Goal: Transaction & Acquisition: Purchase product/service

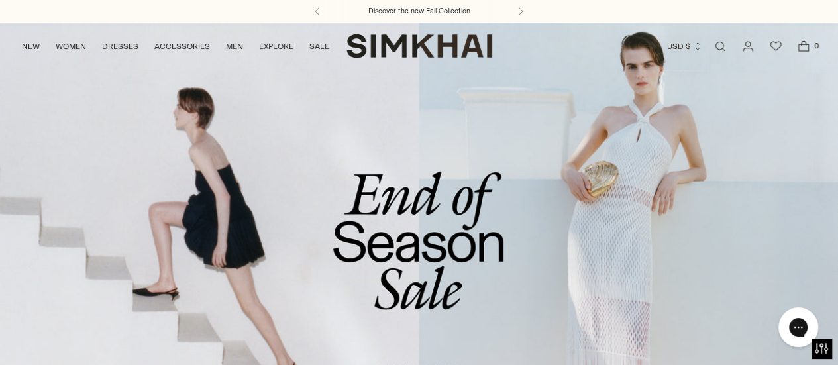
click at [399, 242] on link "/collections/sale" at bounding box center [419, 262] width 838 height 480
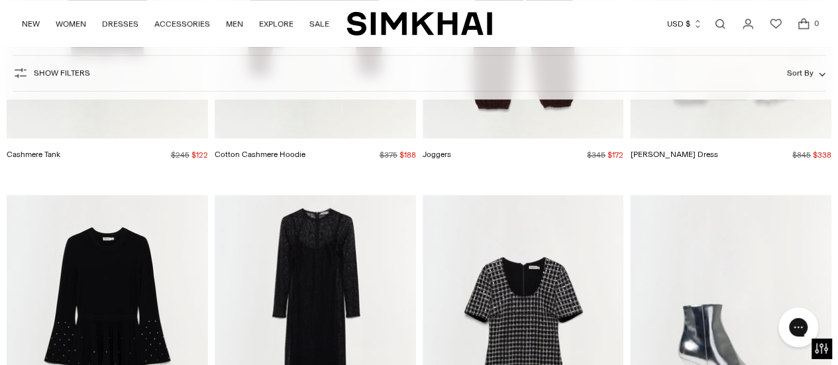
scroll to position [18123, 0]
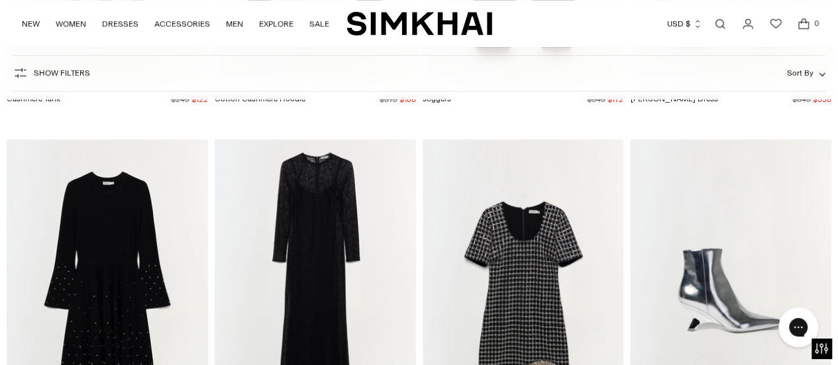
click at [0, 0] on img "Pruitt Dress" at bounding box center [0, 0] width 0 height 0
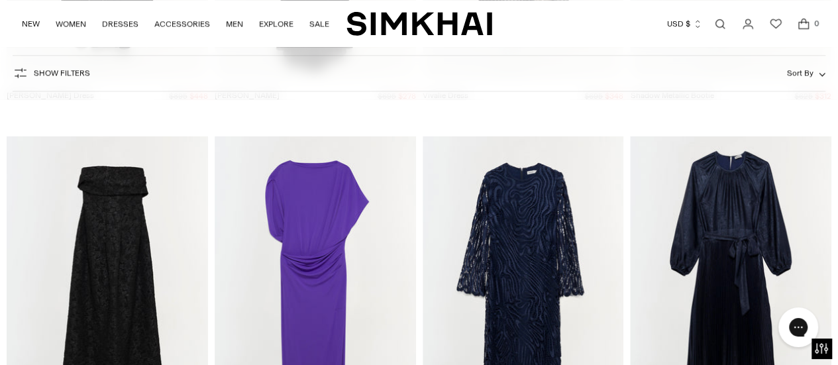
scroll to position [18592, 0]
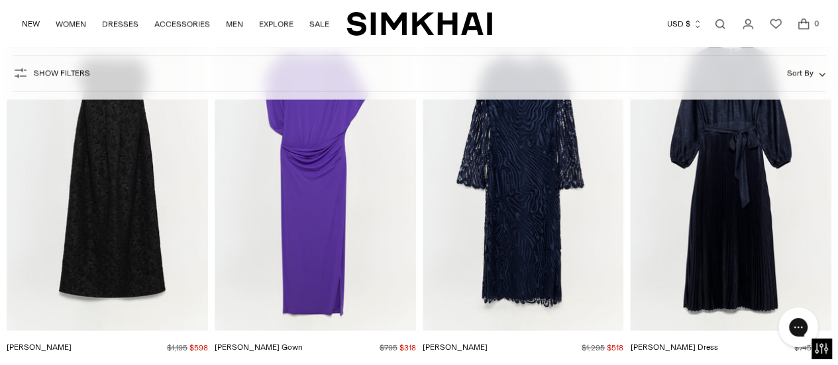
click at [0, 0] on img "Ariana Gown" at bounding box center [0, 0] width 0 height 0
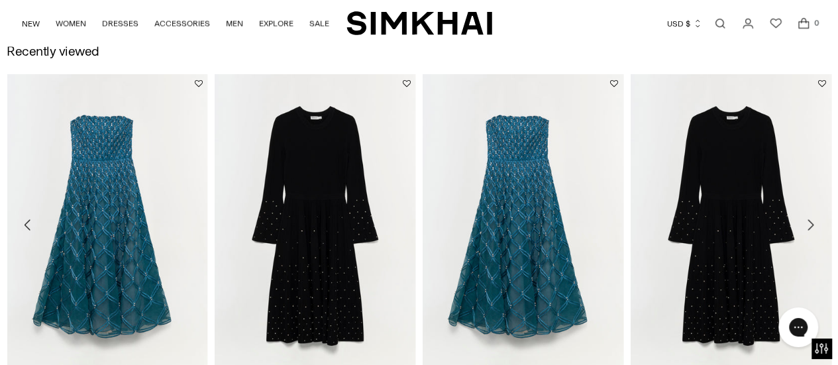
scroll to position [1329, 0]
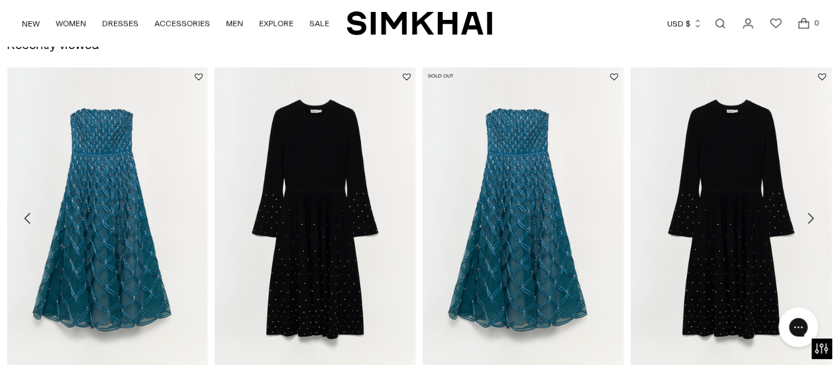
click at [0, 0] on img "Xolani Dress" at bounding box center [0, 0] width 0 height 0
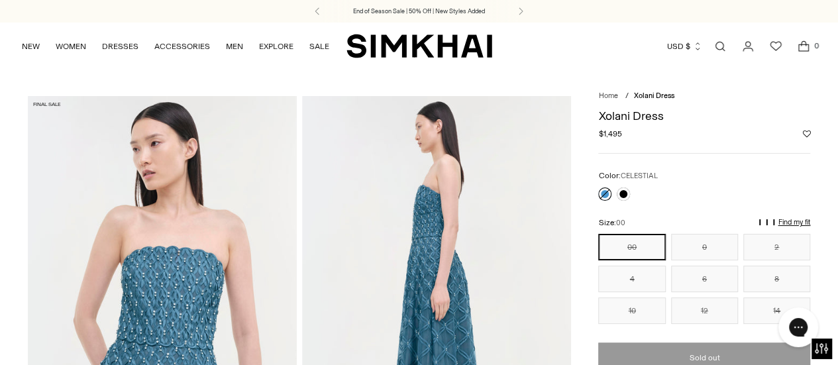
click at [413, 38] on img "SIMKHAI" at bounding box center [419, 46] width 146 height 26
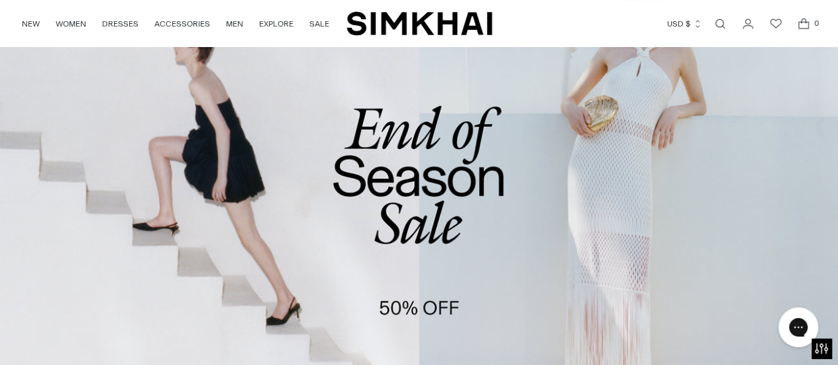
scroll to position [125, 0]
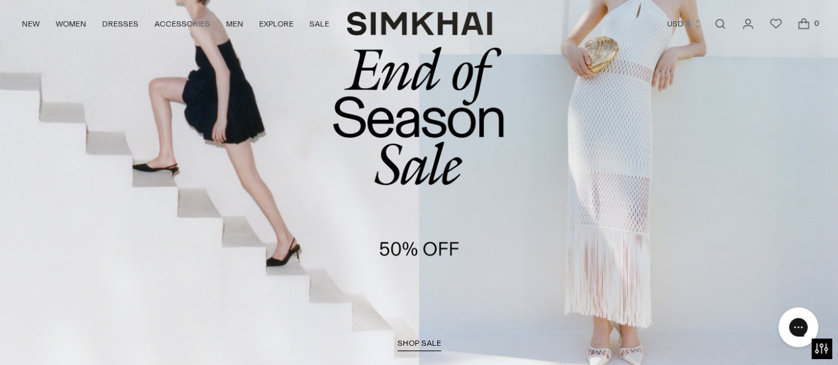
click at [405, 343] on span "shop sale" at bounding box center [419, 343] width 44 height 9
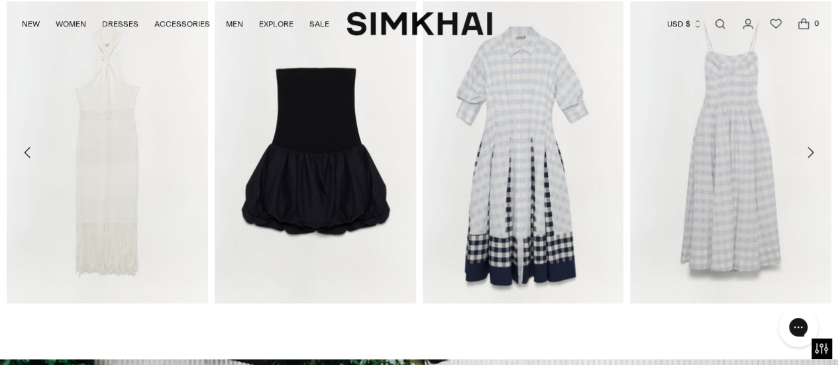
scroll to position [0, 0]
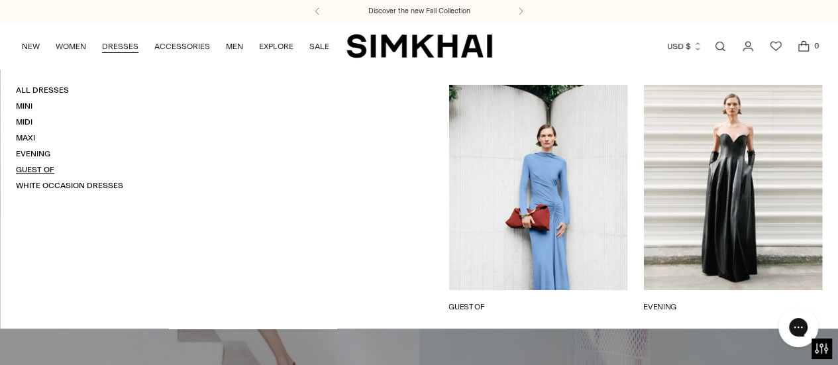
click at [38, 170] on link "Guest Of" at bounding box center [35, 169] width 38 height 9
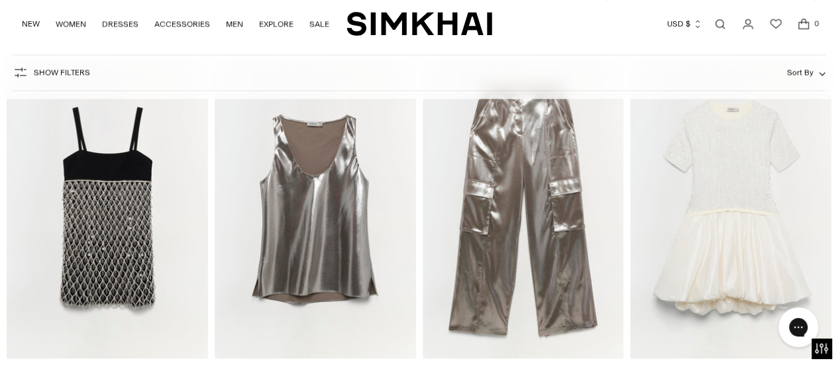
scroll to position [11213, 0]
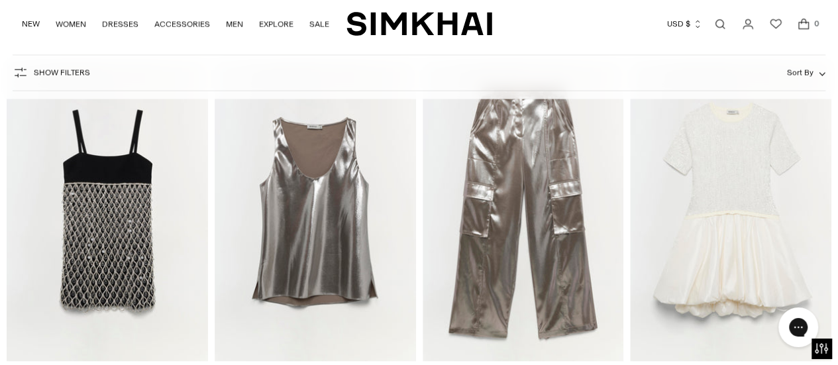
click at [0, 0] on img "Sallie Dress" at bounding box center [0, 0] width 0 height 0
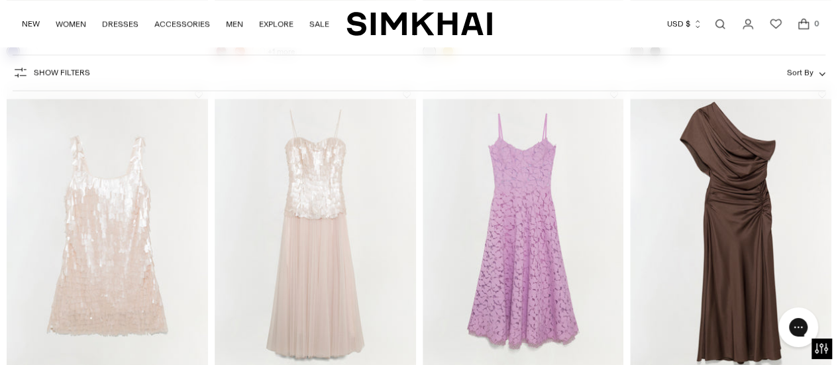
scroll to position [2379, 0]
